Goal: Transaction & Acquisition: Purchase product/service

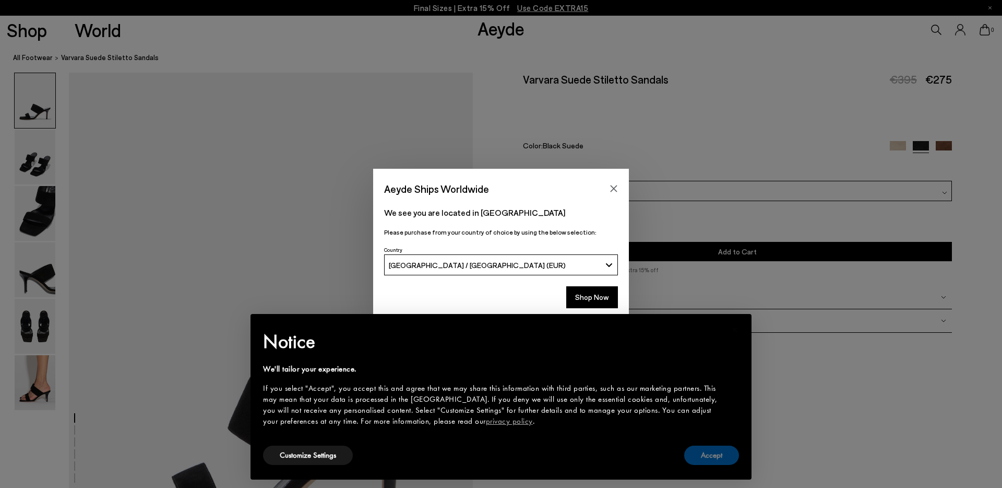
click at [710, 454] on button "Accept" at bounding box center [711, 454] width 55 height 19
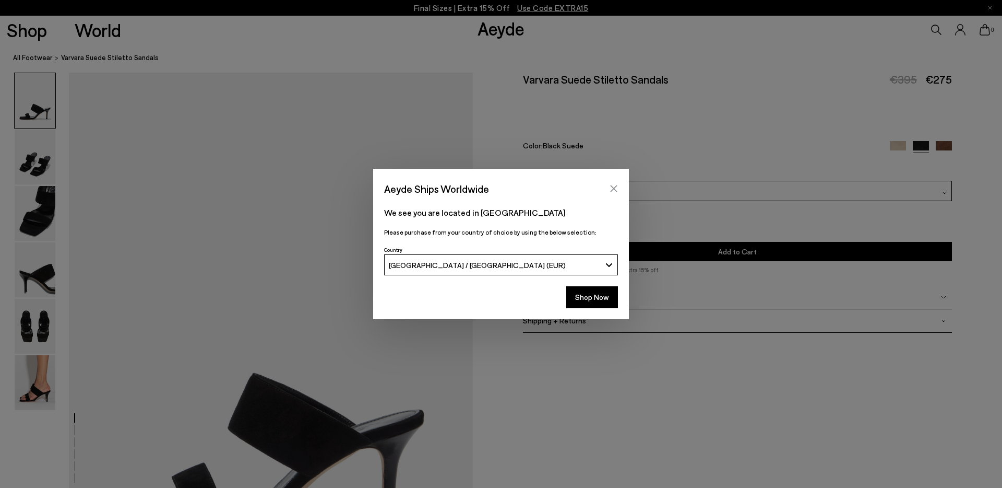
click at [614, 186] on icon "Close" at bounding box center [614, 188] width 8 height 8
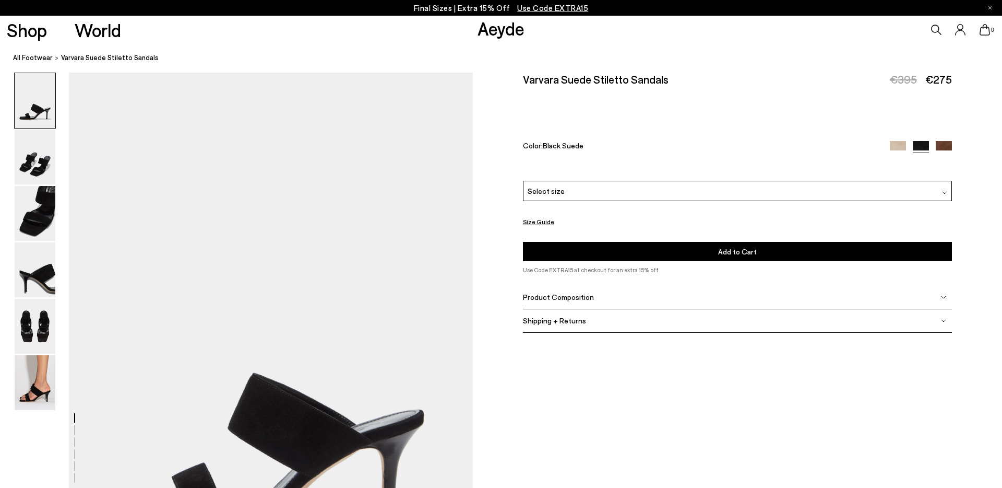
click at [565, 196] on div "Select size" at bounding box center [737, 191] width 429 height 20
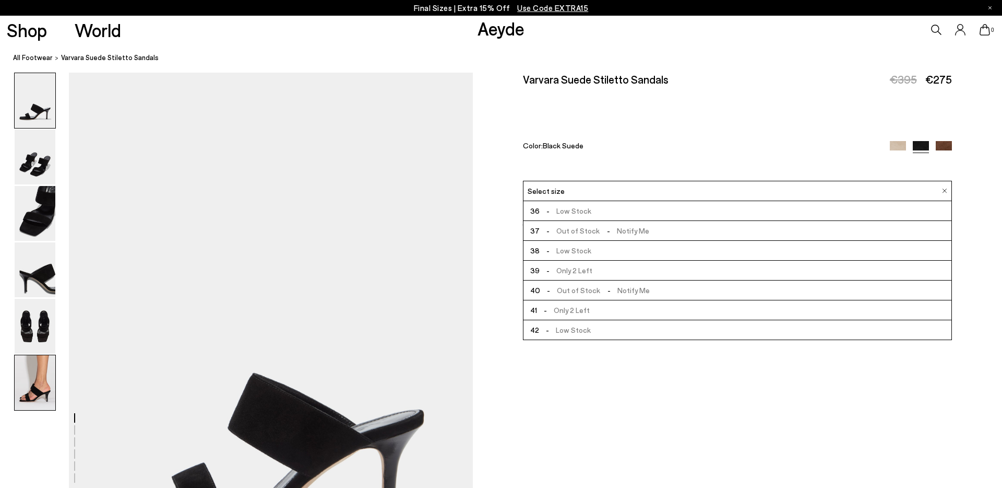
click at [34, 384] on img at bounding box center [35, 382] width 41 height 55
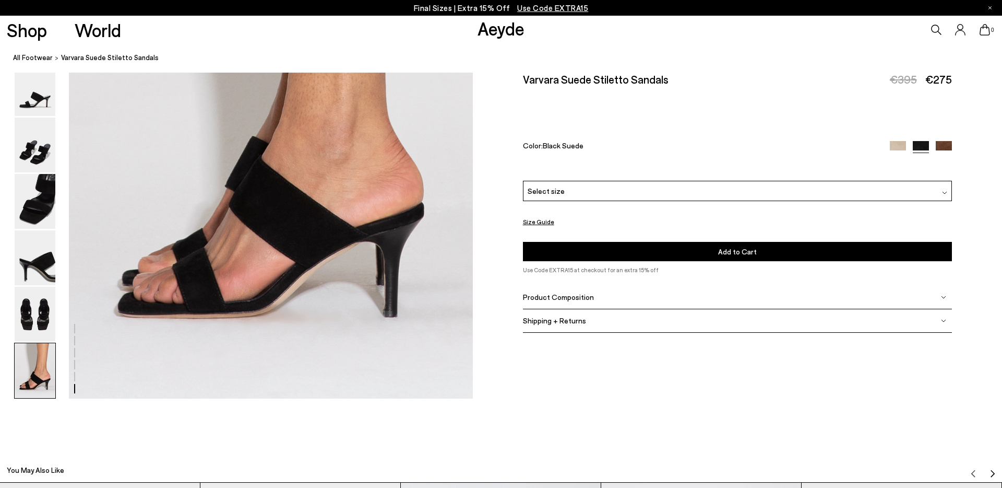
scroll to position [2886, 0]
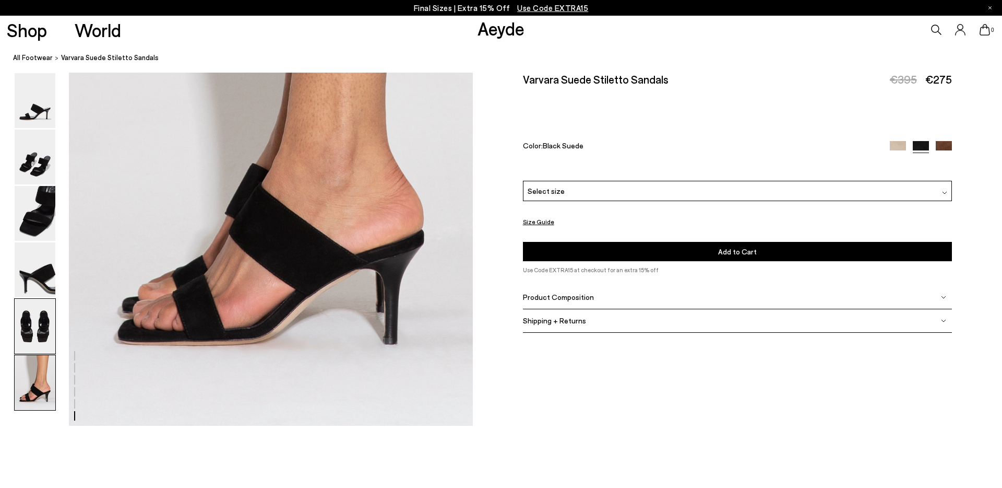
click at [35, 321] on img at bounding box center [35, 326] width 41 height 55
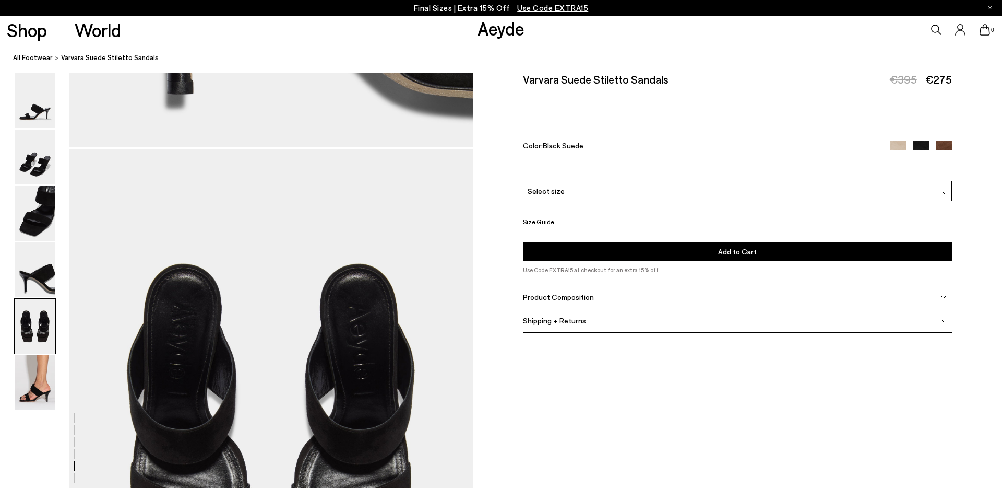
scroll to position [2082, 0]
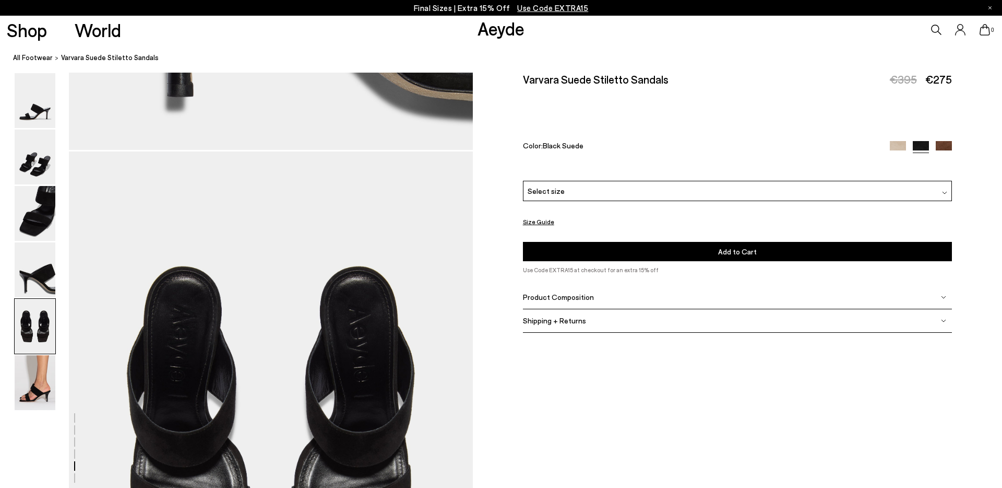
click at [944, 145] on img at bounding box center [944, 149] width 16 height 16
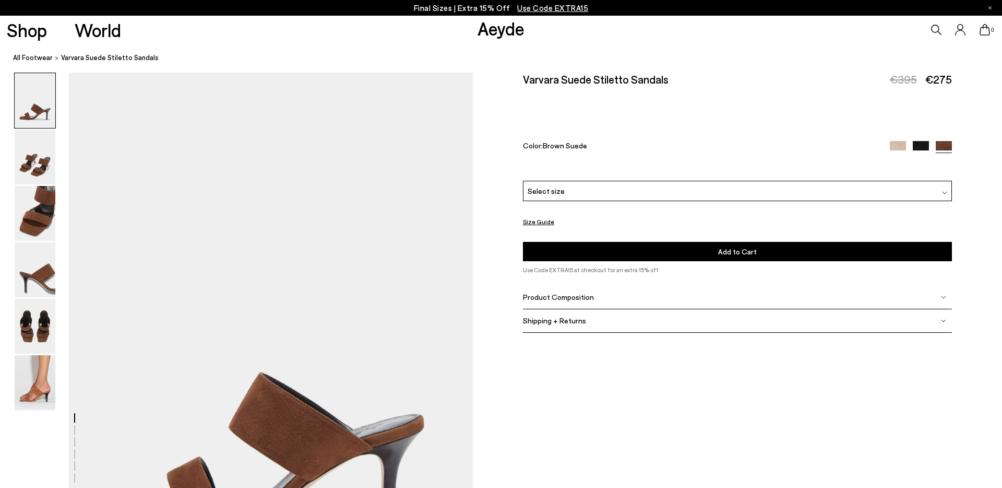
click at [625, 193] on div "Select size" at bounding box center [737, 191] width 429 height 20
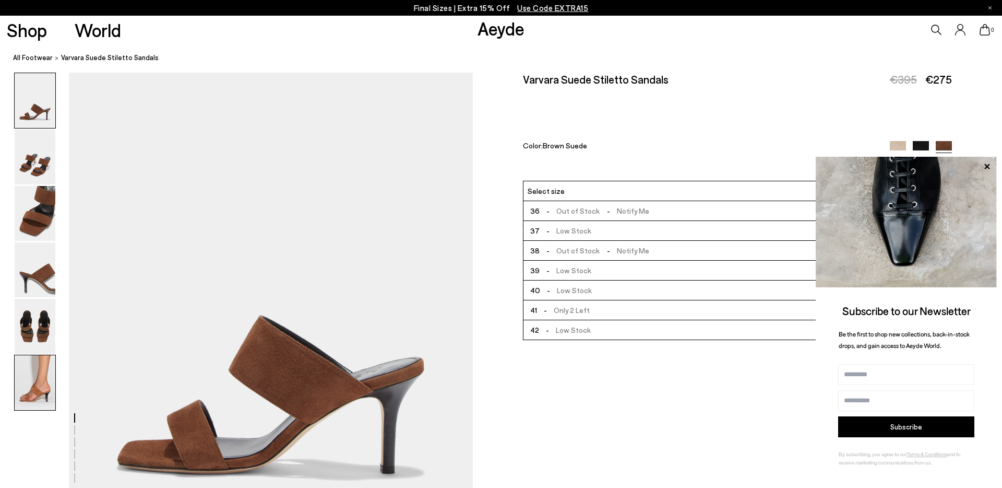
click at [38, 374] on img at bounding box center [35, 382] width 41 height 55
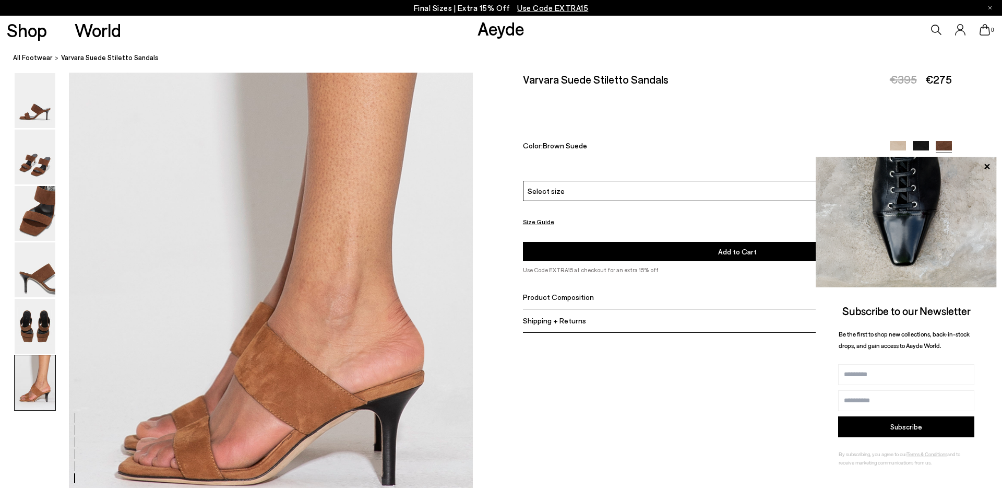
scroll to position [2773, 0]
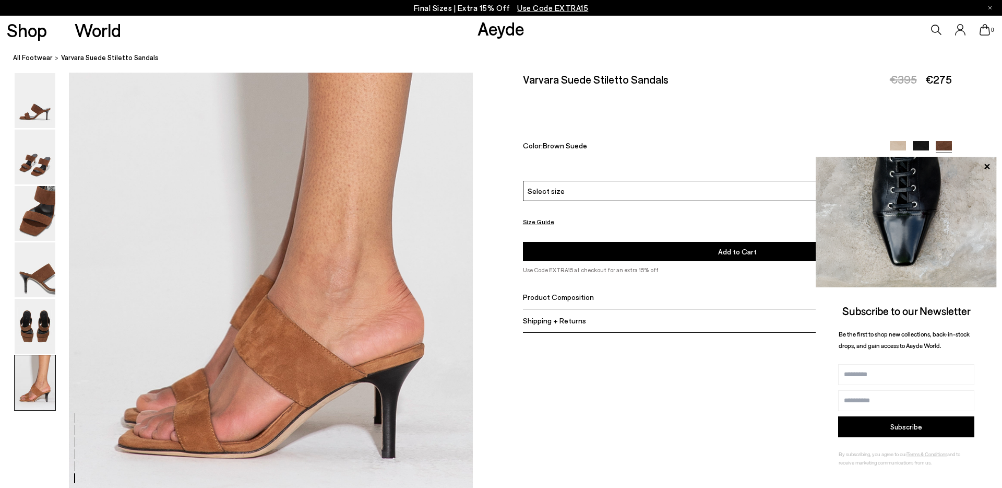
click at [895, 147] on img at bounding box center [898, 149] width 16 height 16
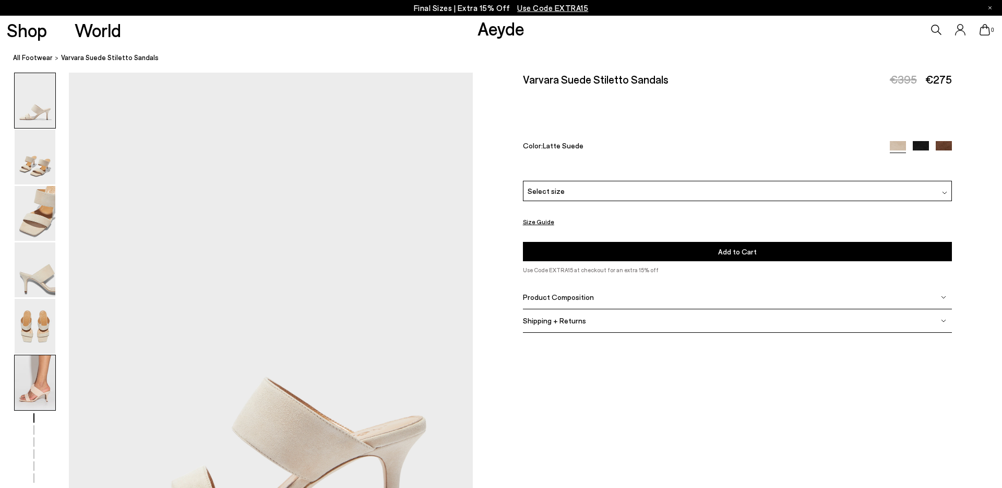
click at [34, 377] on img at bounding box center [35, 382] width 41 height 55
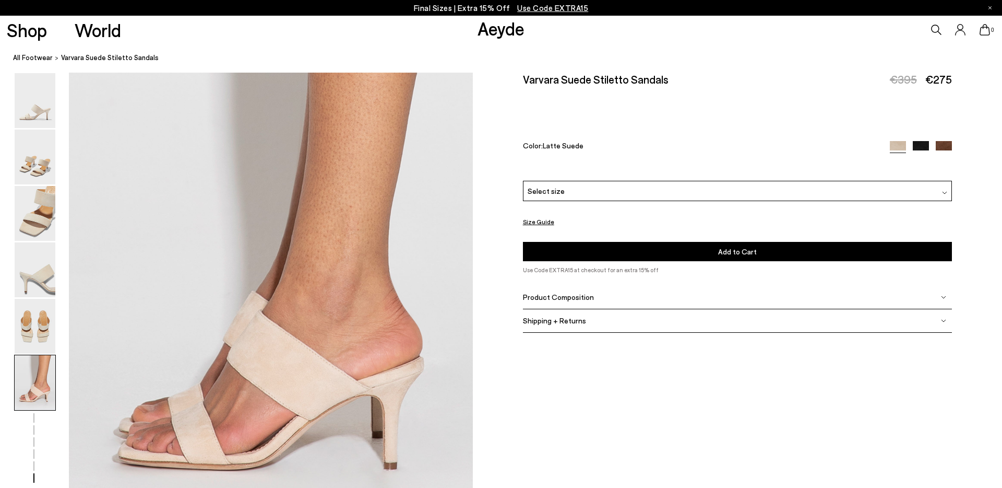
scroll to position [2773, 0]
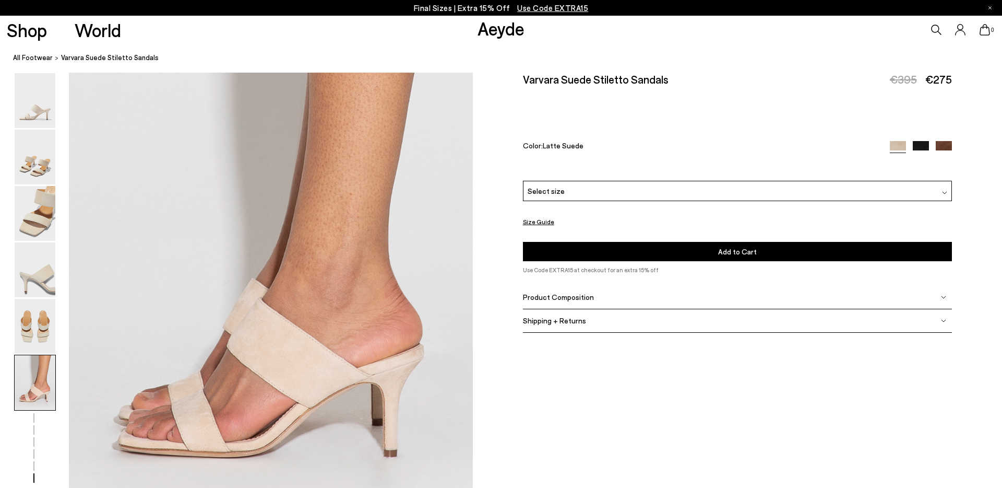
click at [921, 143] on img at bounding box center [921, 149] width 16 height 16
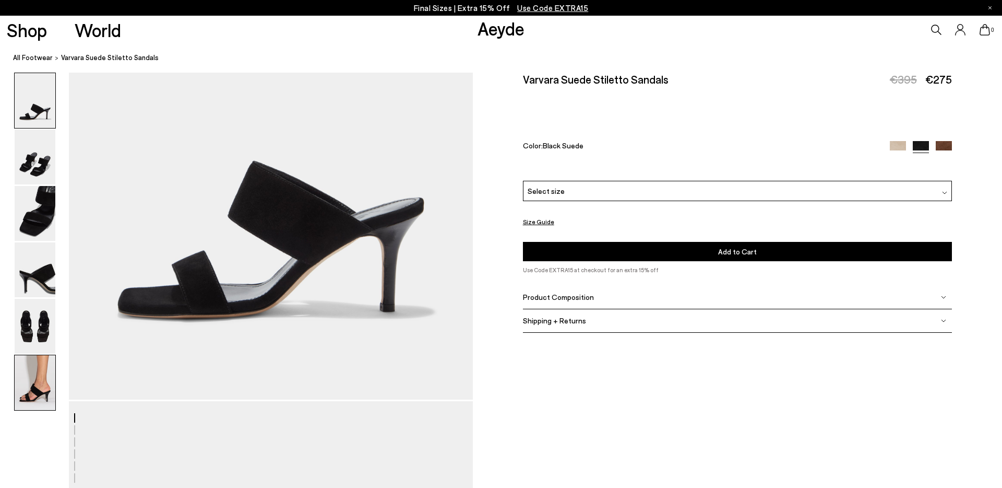
click at [43, 378] on img at bounding box center [35, 382] width 41 height 55
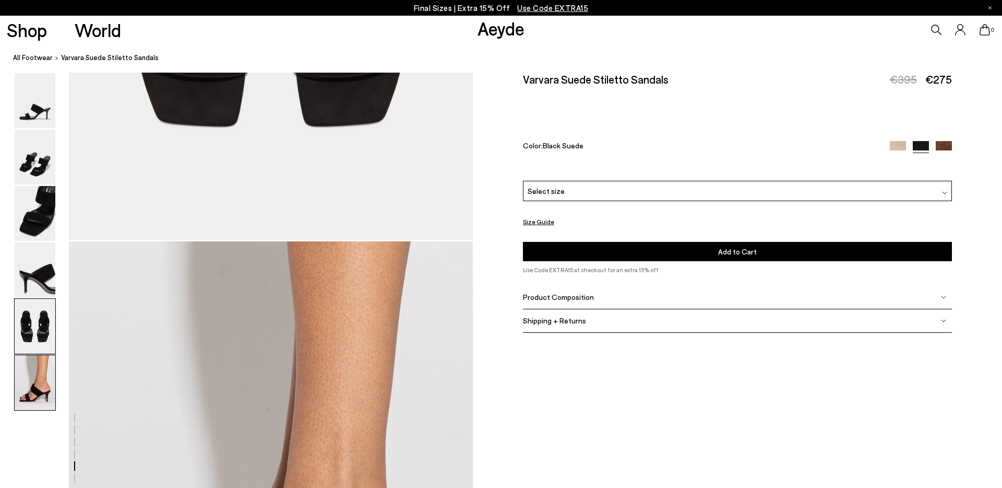
scroll to position [2773, 0]
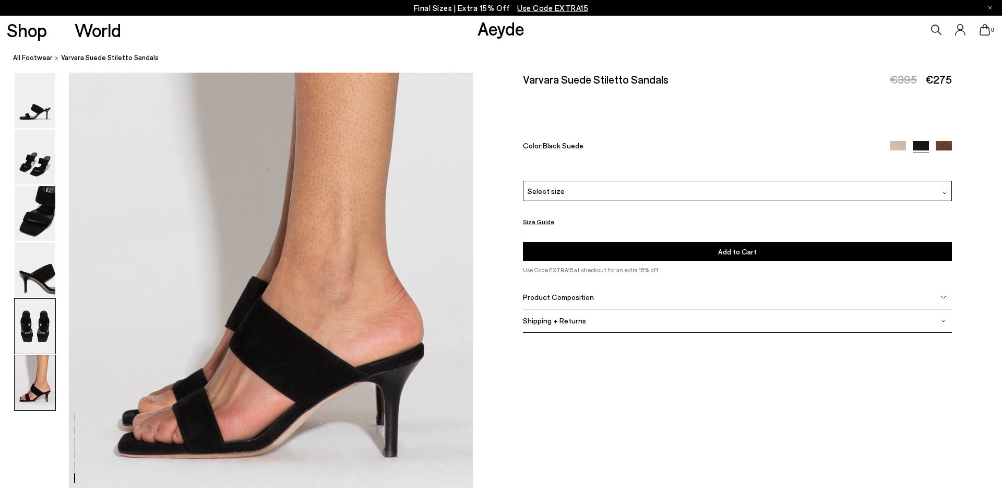
click at [36, 328] on img at bounding box center [35, 326] width 41 height 55
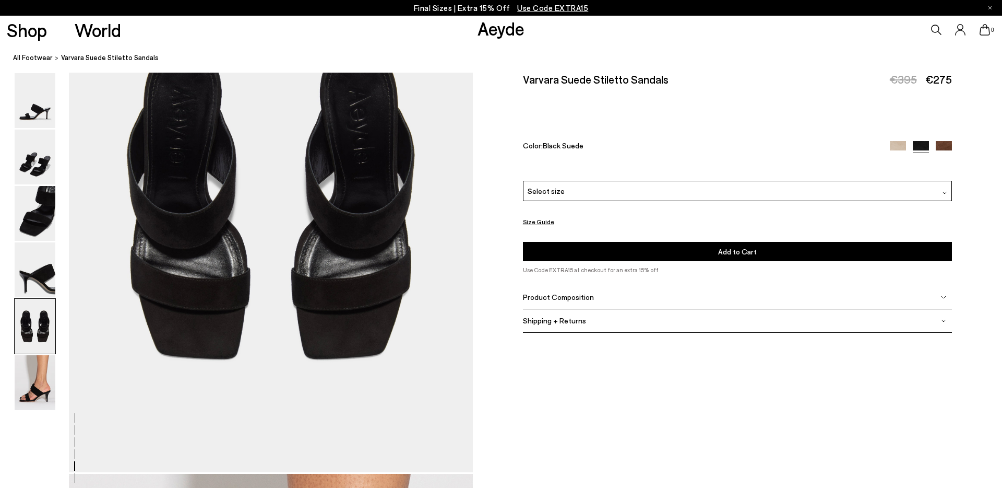
scroll to position [2301, 0]
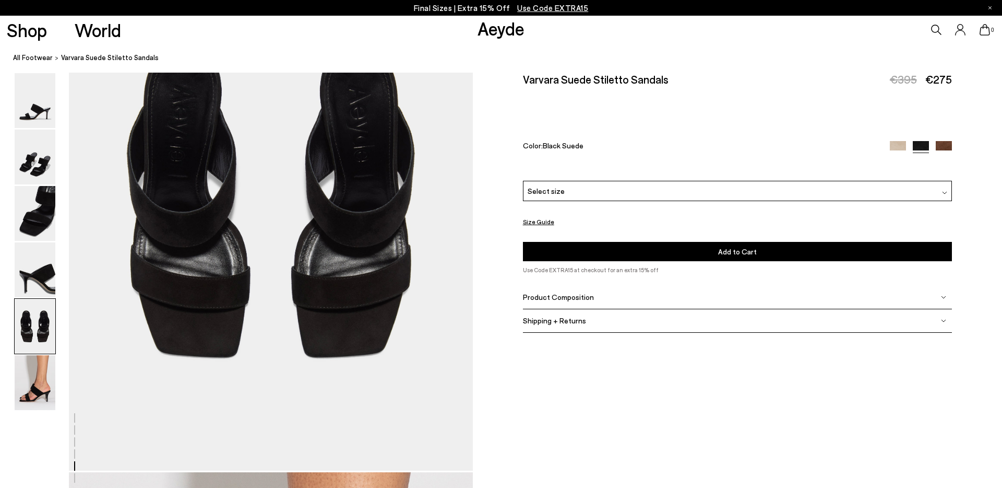
click at [898, 146] on img at bounding box center [898, 149] width 16 height 16
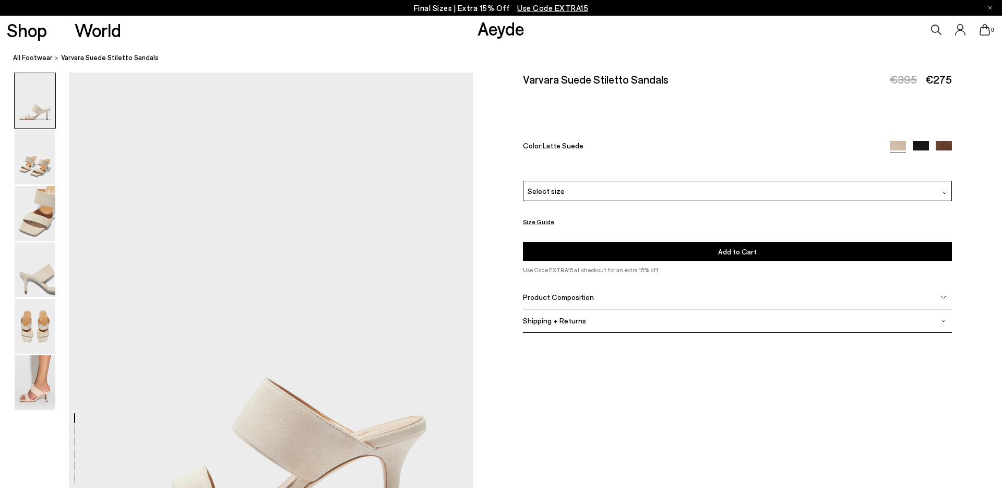
click at [944, 143] on img at bounding box center [944, 149] width 16 height 16
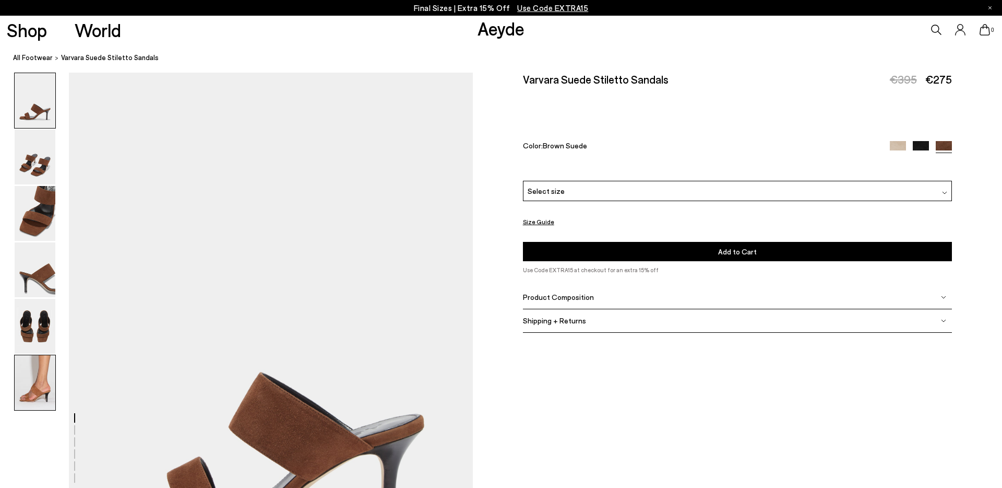
click at [29, 377] on img at bounding box center [35, 382] width 41 height 55
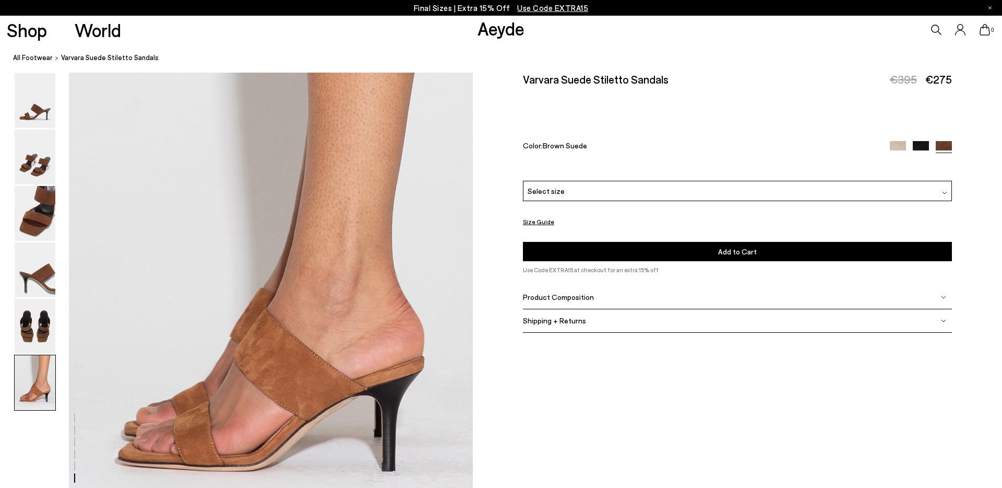
scroll to position [2773, 0]
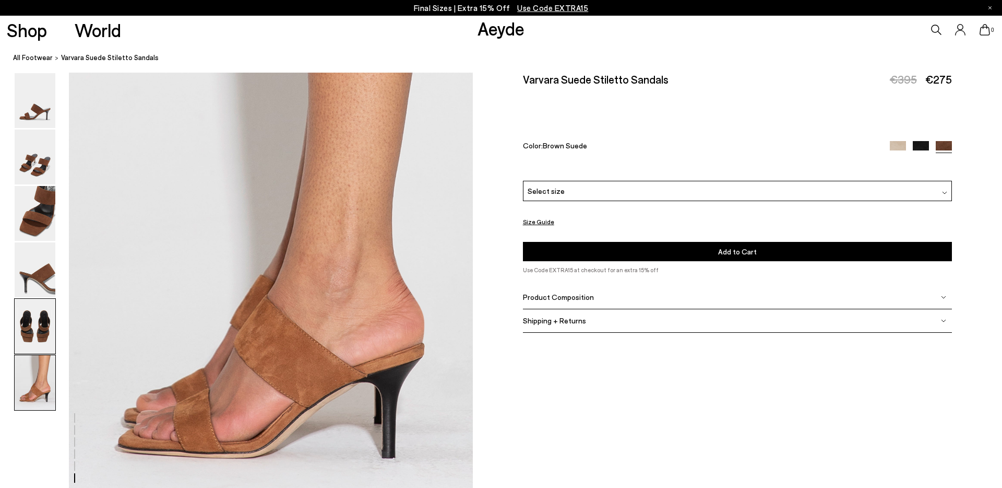
click at [33, 324] on img at bounding box center [35, 326] width 41 height 55
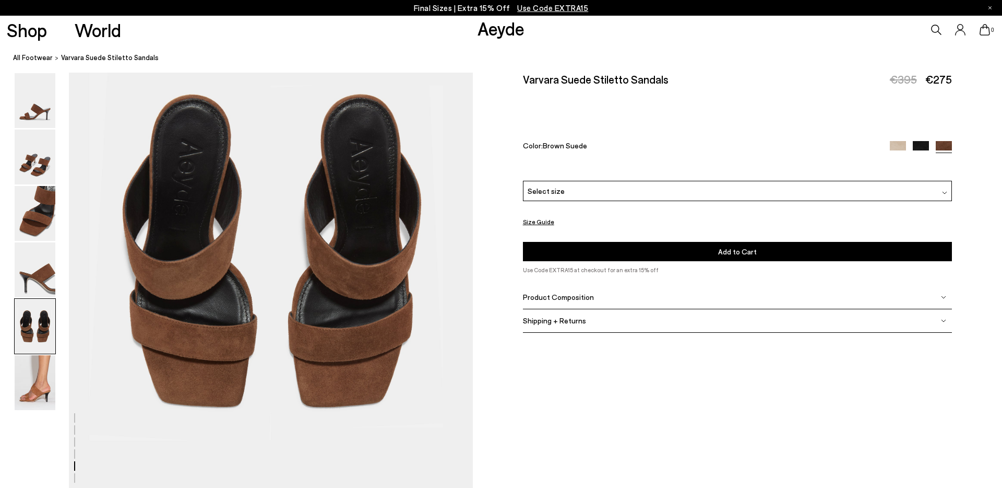
scroll to position [2253, 0]
click at [21, 386] on img at bounding box center [35, 382] width 41 height 55
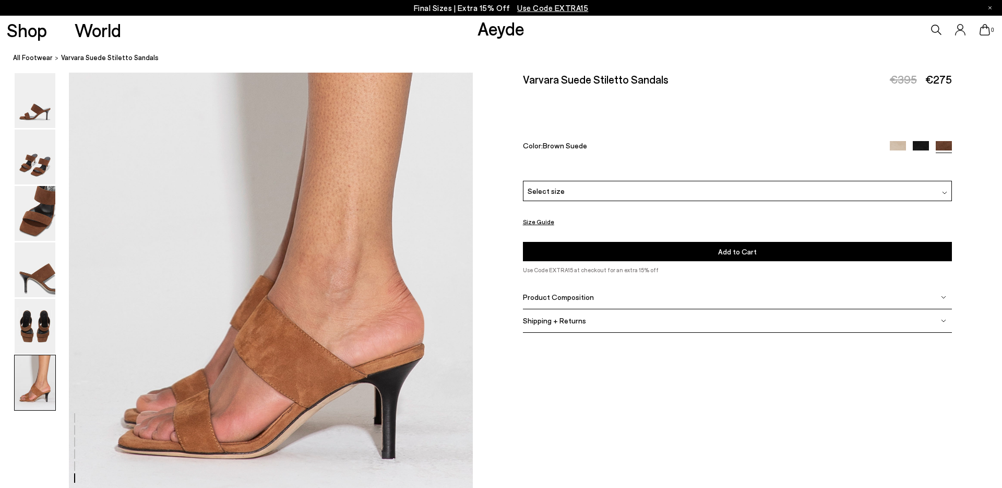
scroll to position [2773, 0]
click at [923, 146] on img at bounding box center [921, 149] width 16 height 16
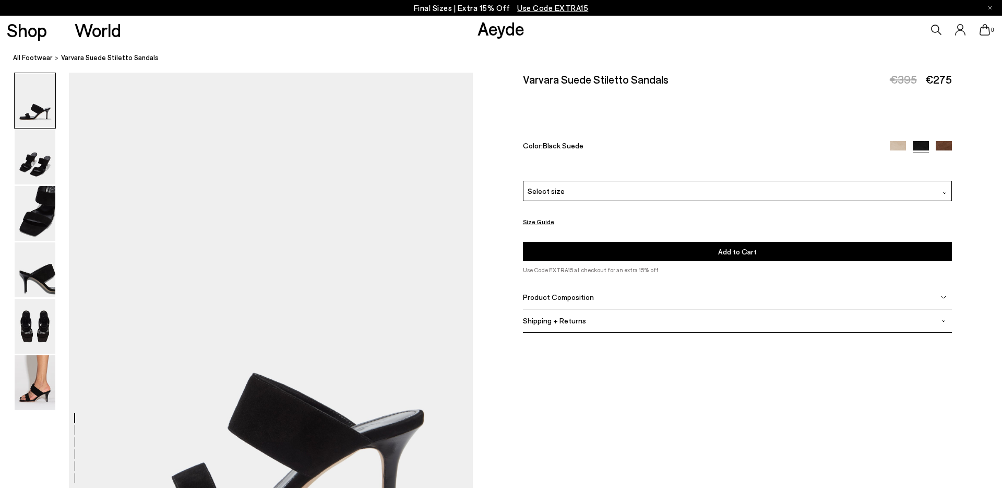
click at [569, 300] on span "Product Composition" at bounding box center [558, 296] width 71 height 9
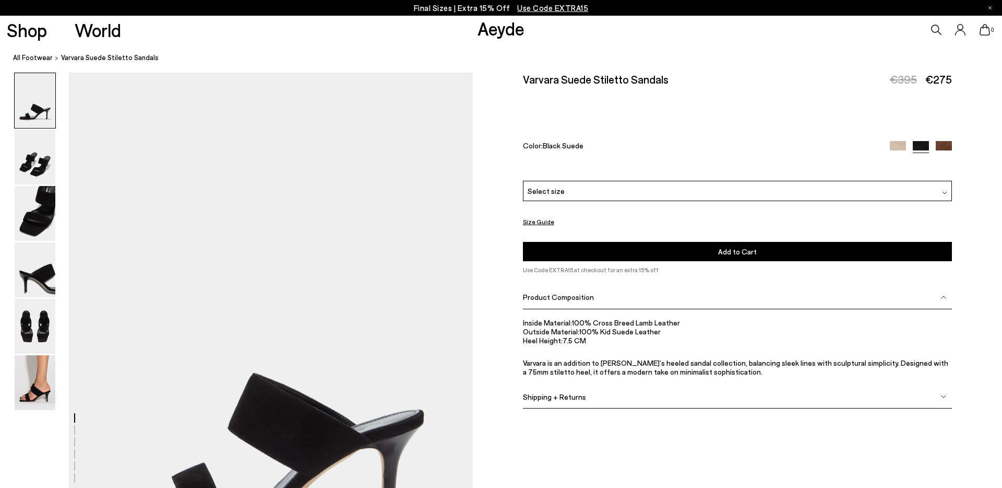
click at [594, 190] on div "Select size" at bounding box center [737, 191] width 429 height 20
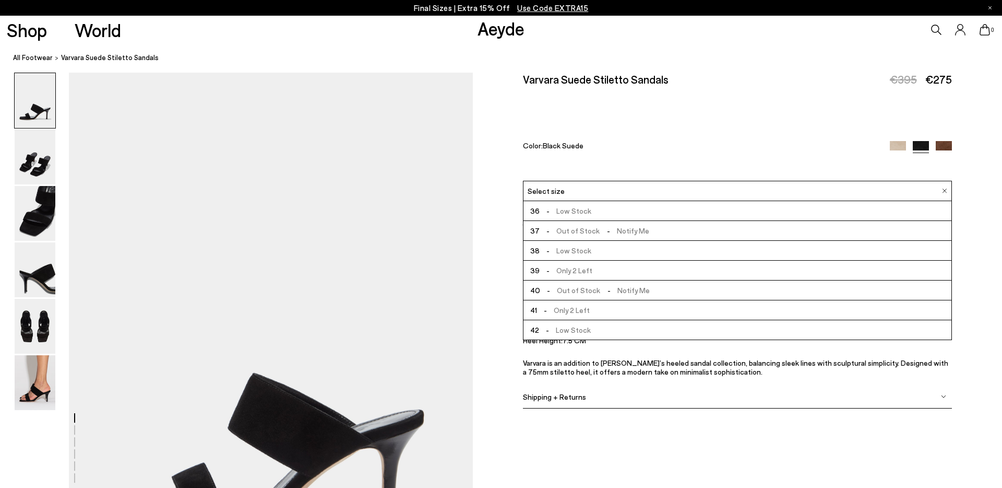
click at [555, 269] on span "-" at bounding box center [548, 270] width 17 height 9
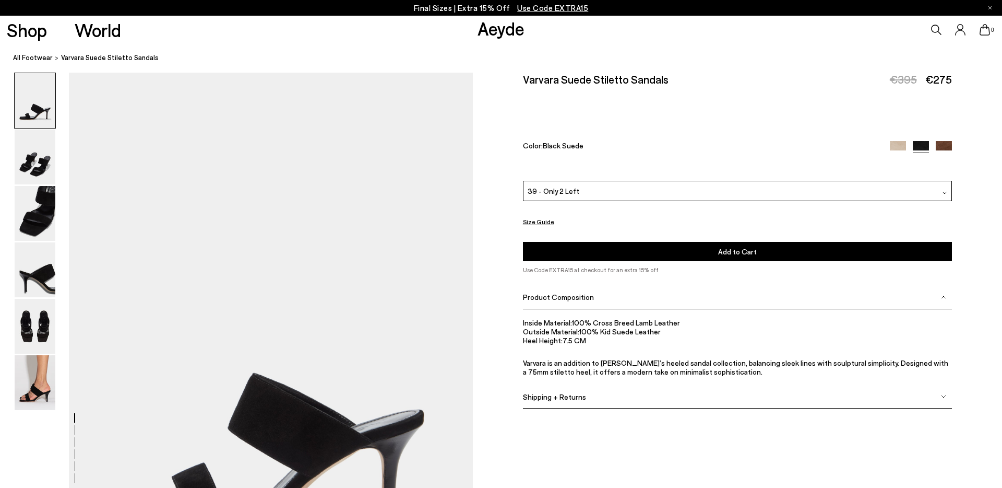
click at [753, 251] on span "Add to Cart" at bounding box center [737, 251] width 39 height 9
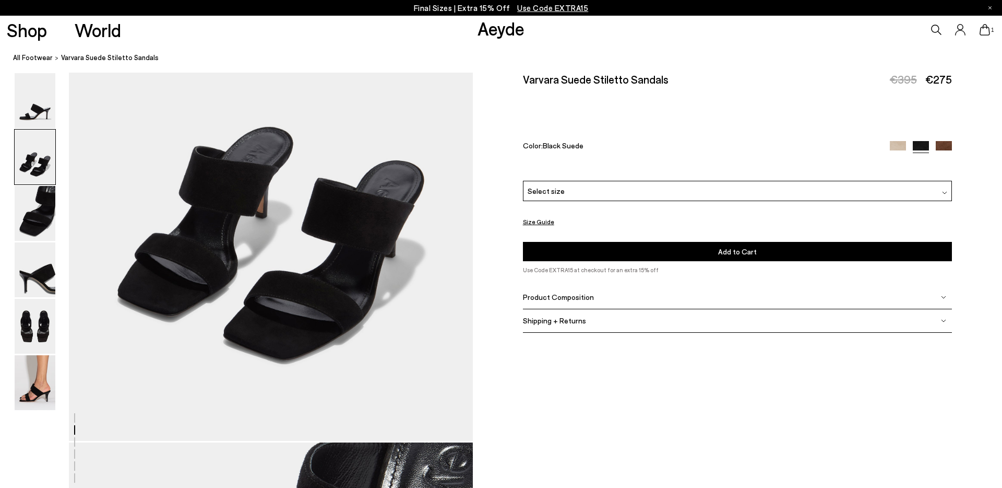
scroll to position [686, 0]
